Goal: Find specific page/section: Find specific page/section

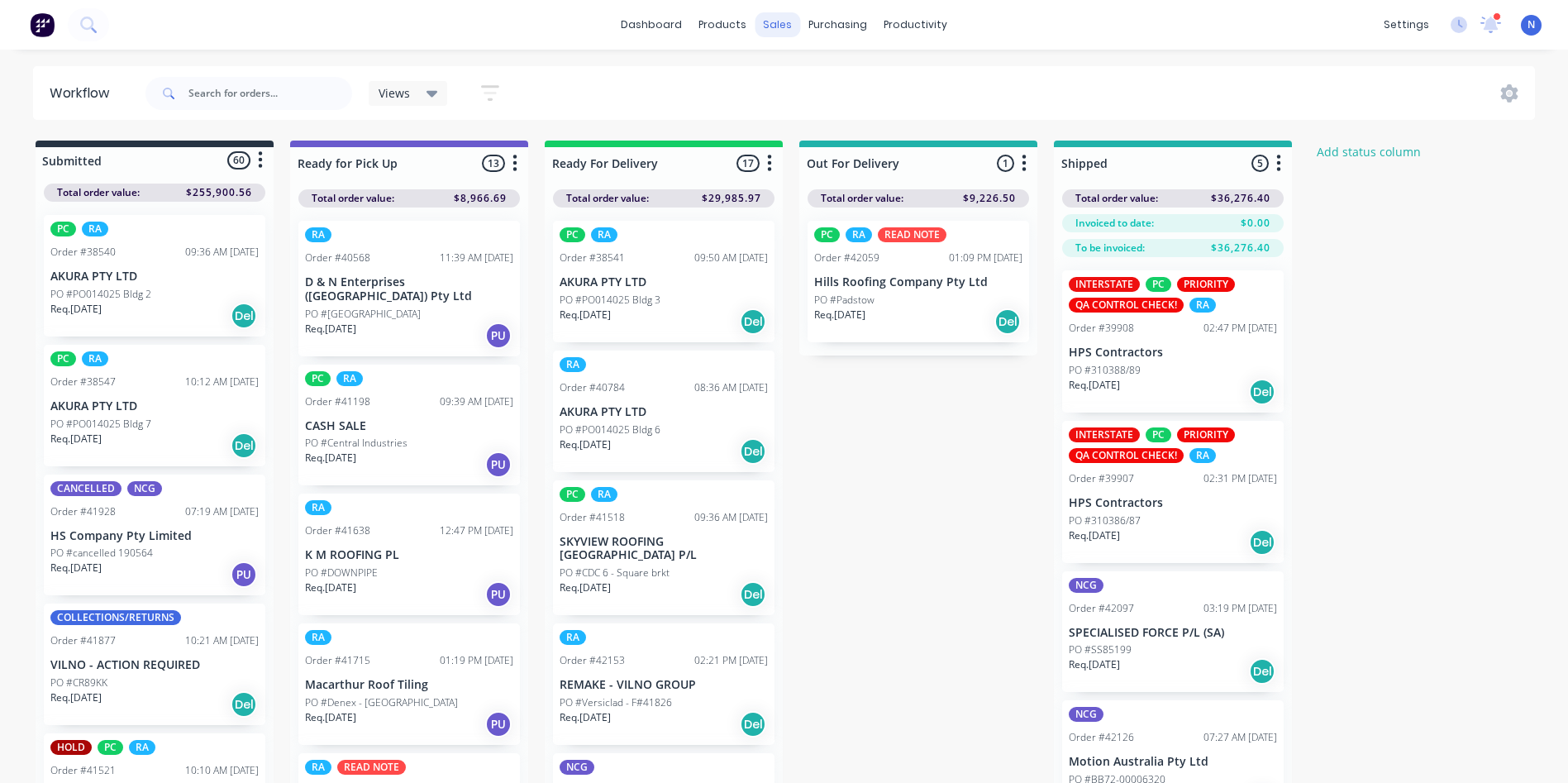
click at [771, 24] on div "sales" at bounding box center [778, 25] width 46 height 25
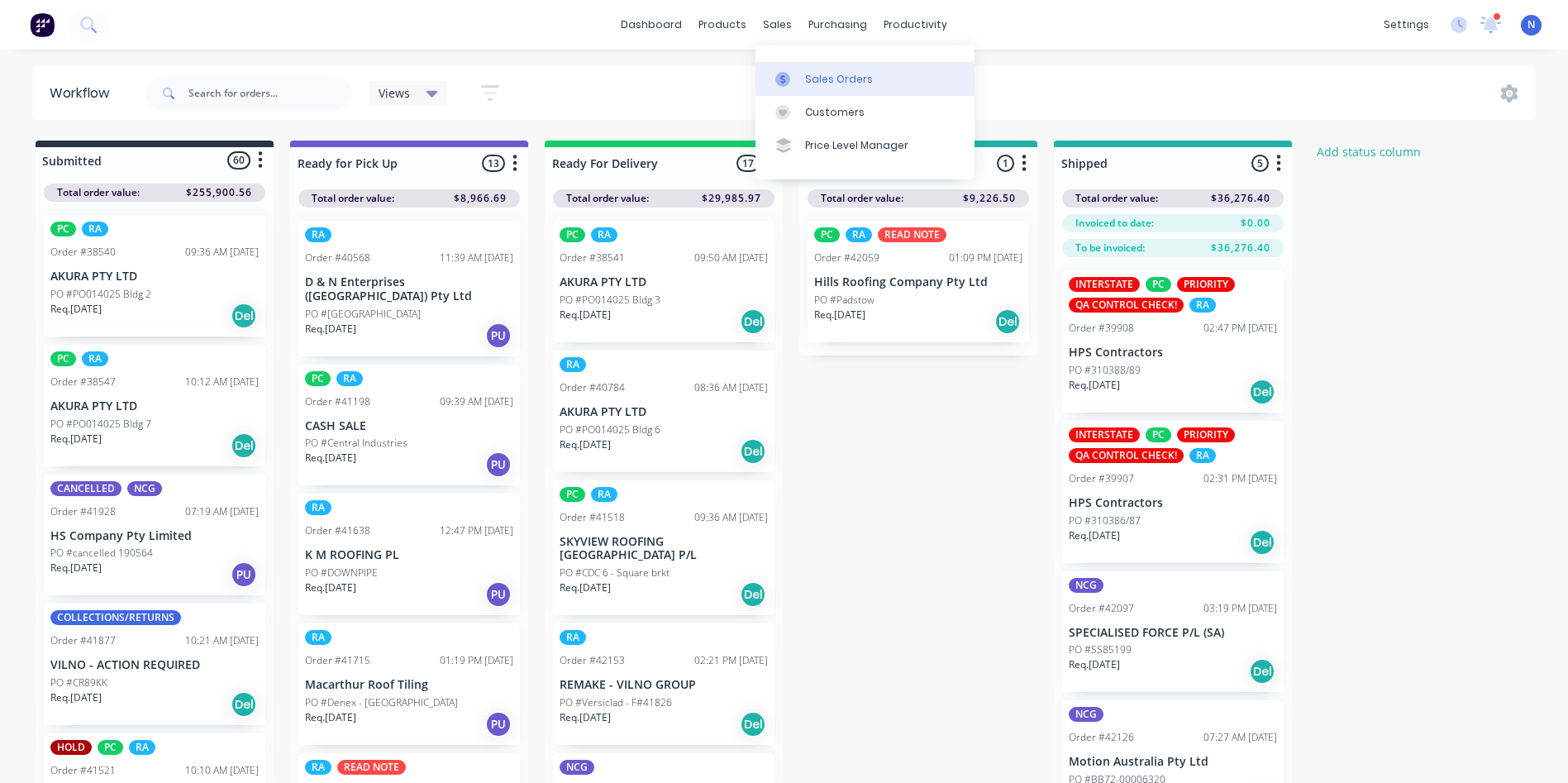
click at [858, 80] on div "Sales Orders" at bounding box center [839, 79] width 68 height 15
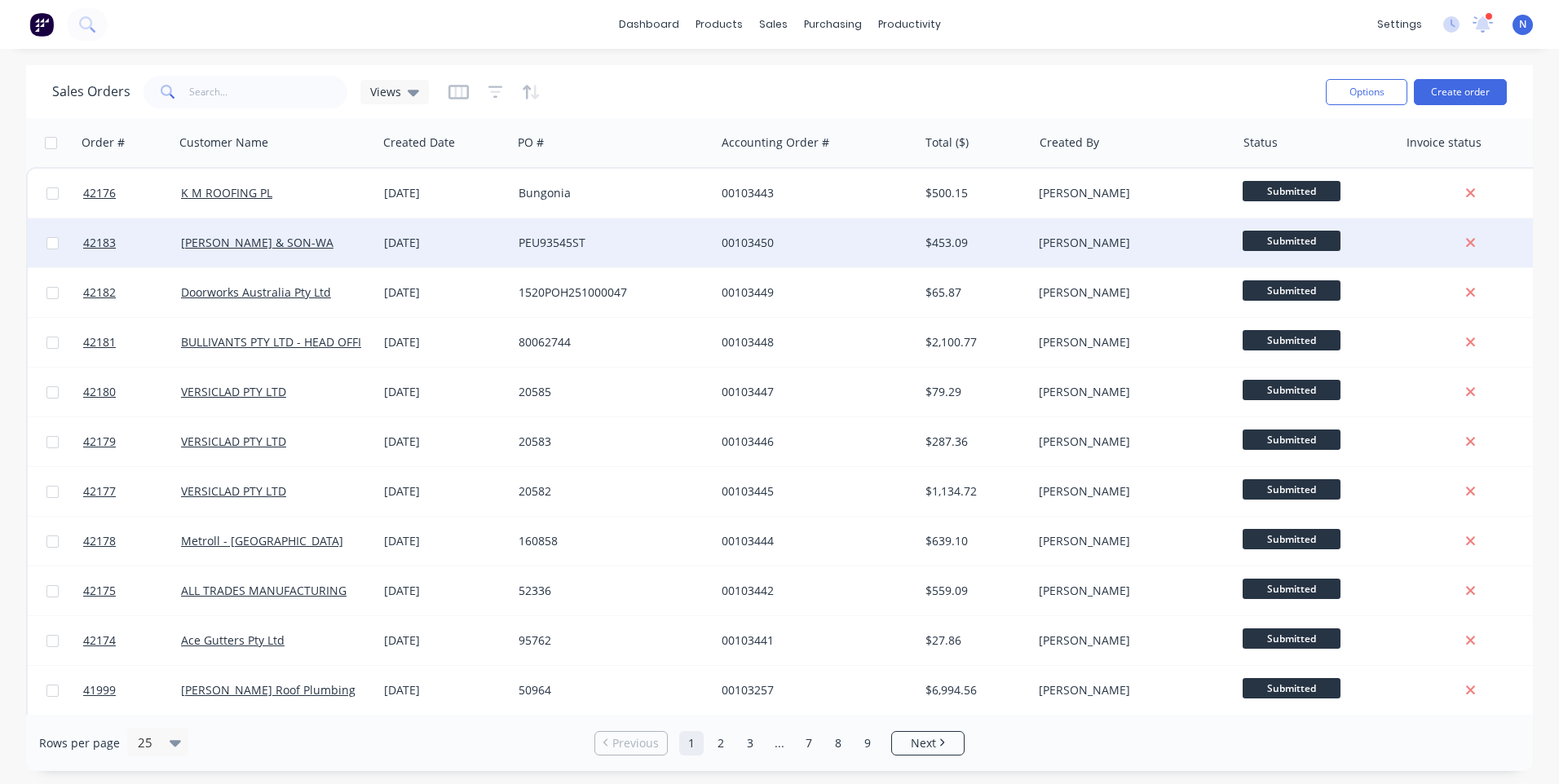
click at [501, 226] on div "[DATE]" at bounding box center [444, 243] width 134 height 49
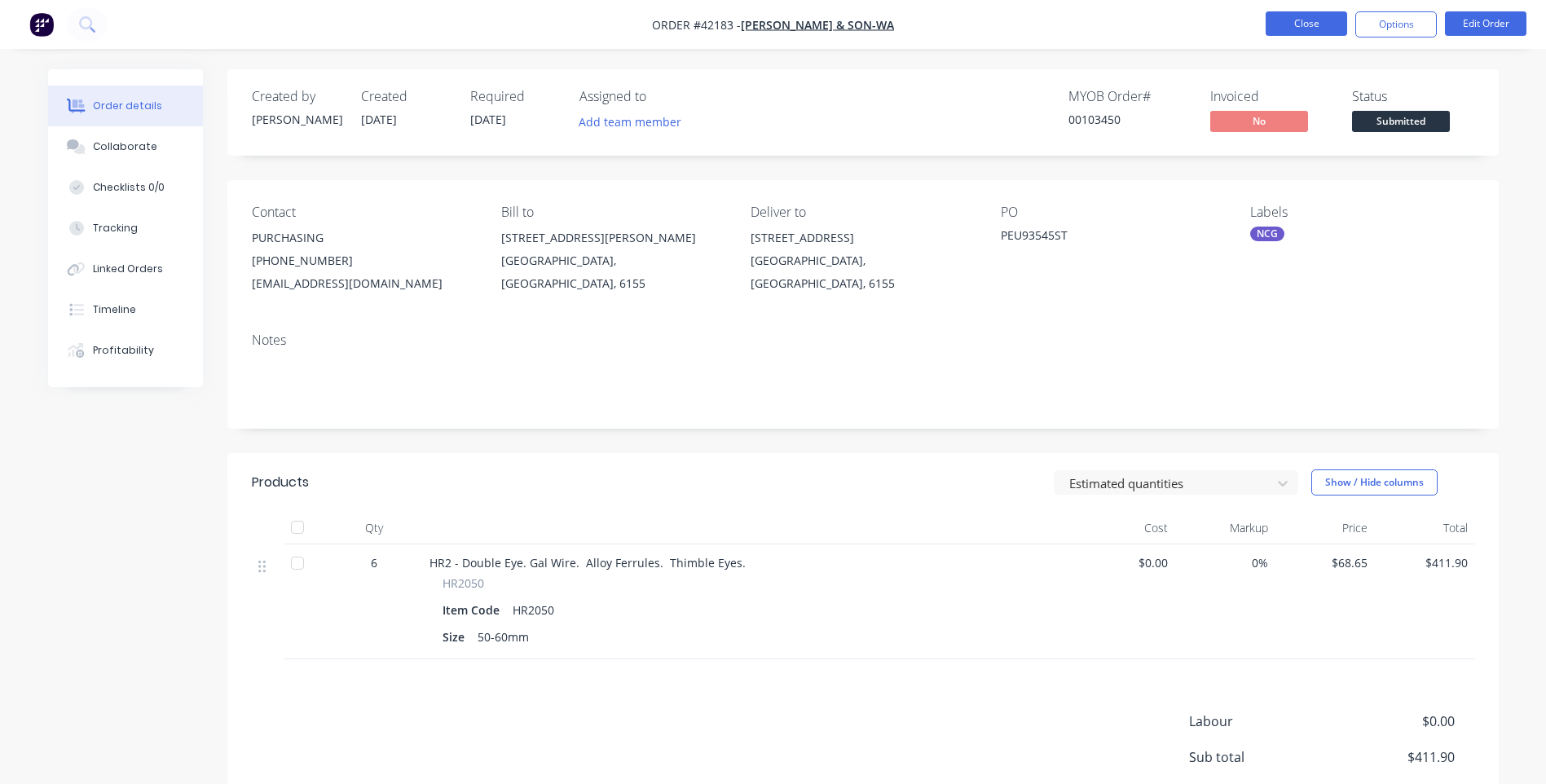
click at [1289, 30] on button "Close" at bounding box center [1306, 23] width 82 height 24
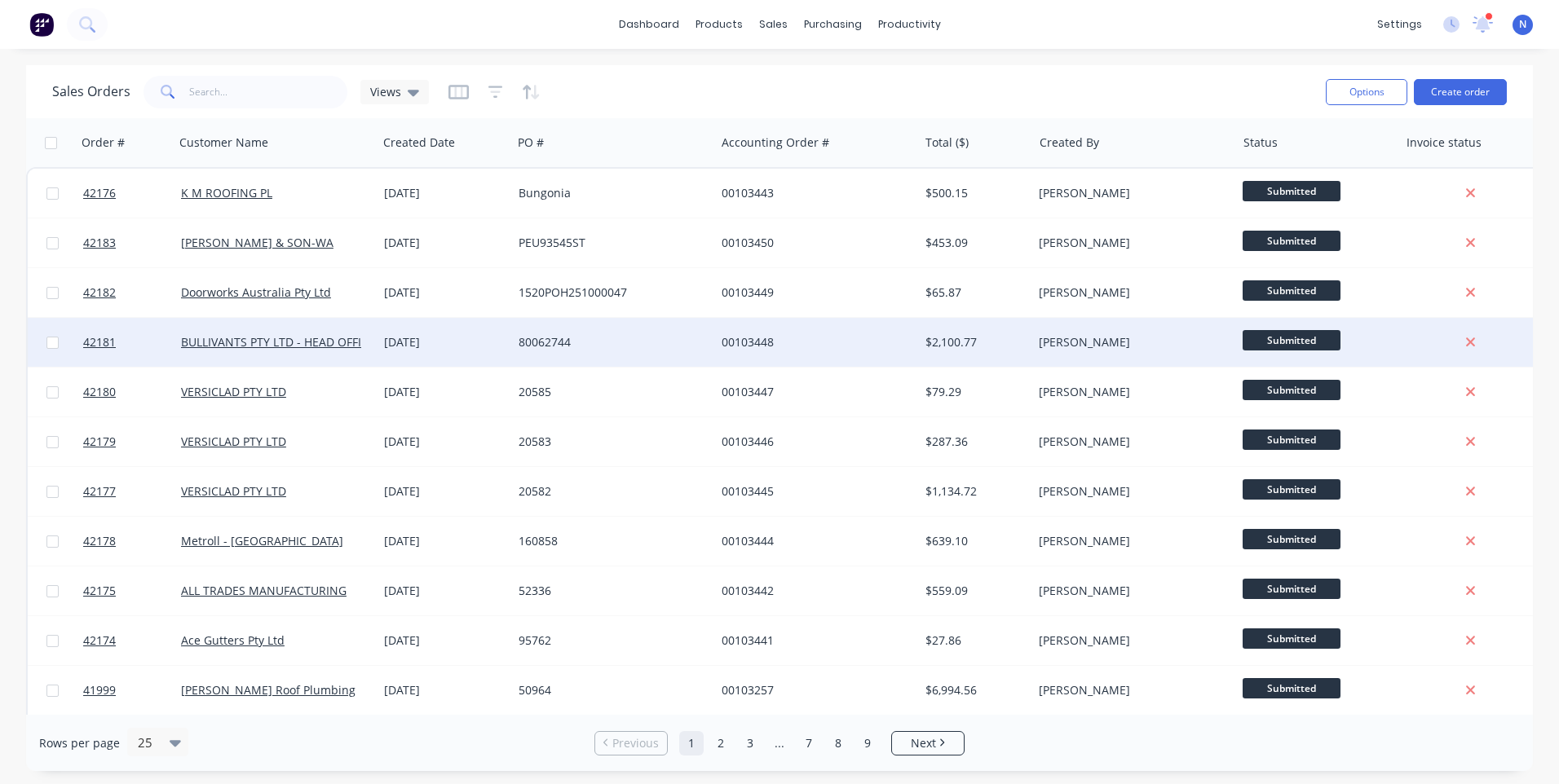
click at [604, 354] on div "80062744" at bounding box center [613, 342] width 203 height 49
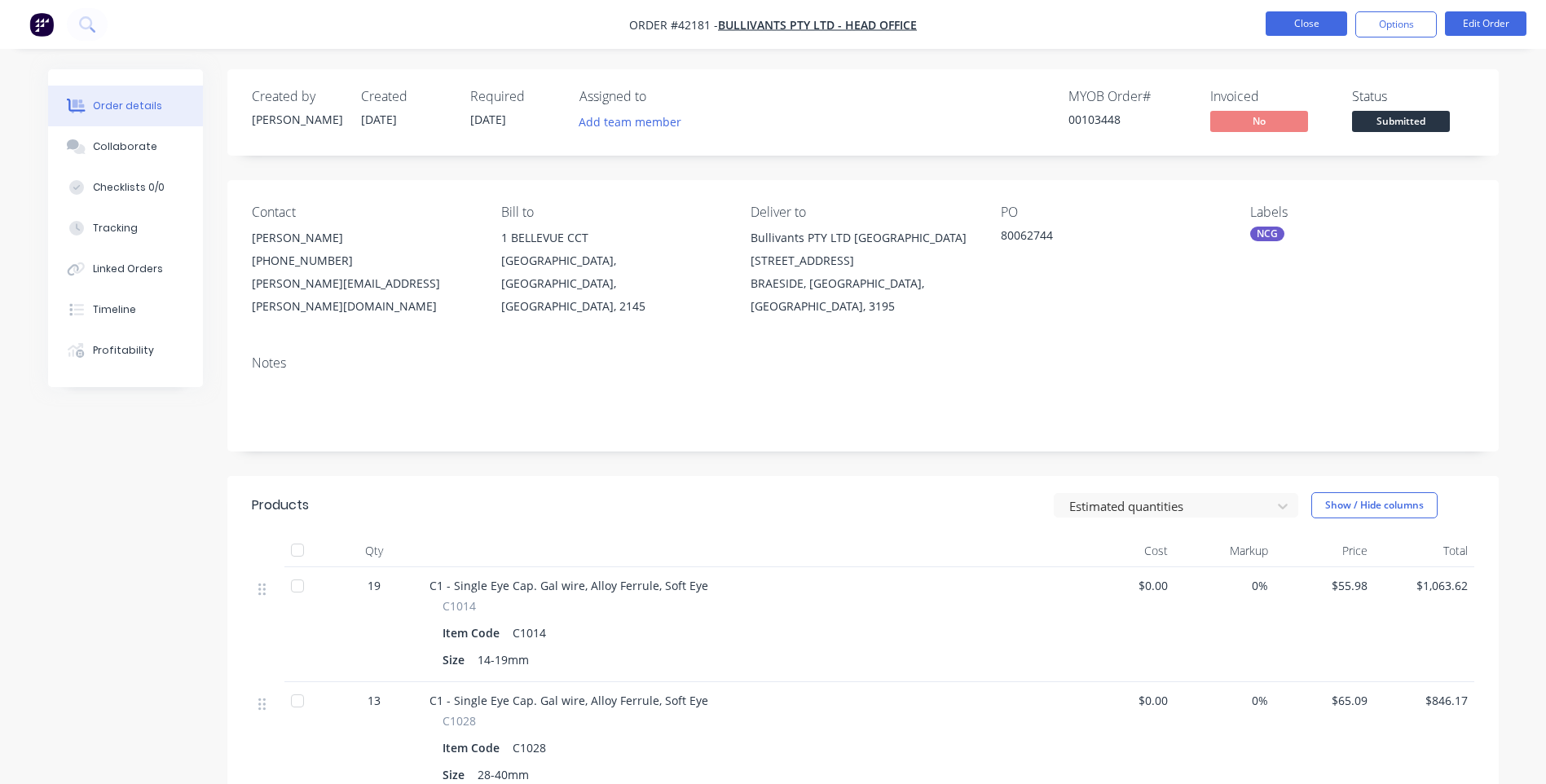
click at [1313, 27] on button "Close" at bounding box center [1306, 23] width 82 height 24
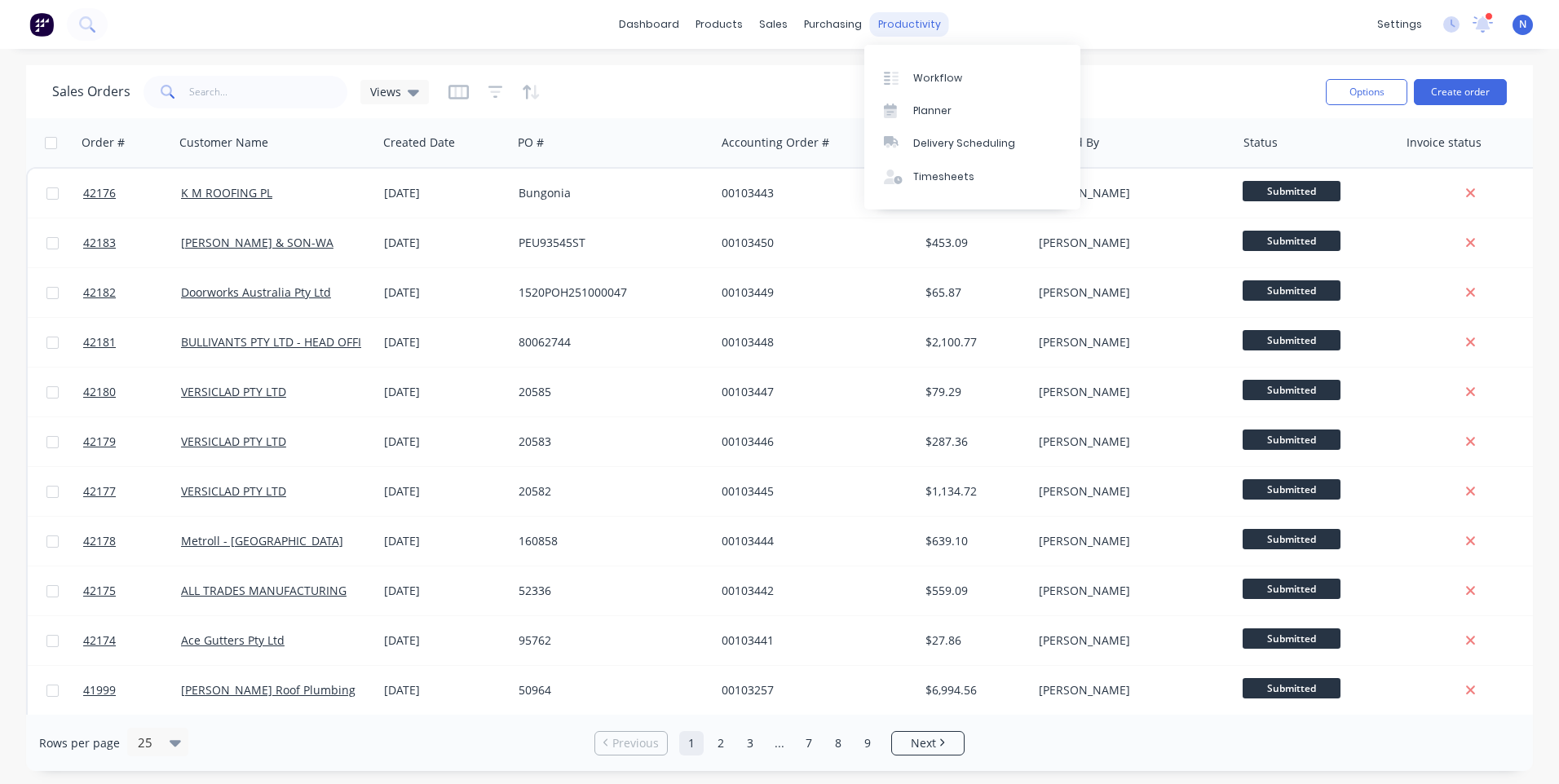
click at [911, 32] on div "productivity" at bounding box center [910, 24] width 79 height 24
click at [920, 74] on div "Workflow" at bounding box center [938, 78] width 49 height 14
